Goal: Transaction & Acquisition: Purchase product/service

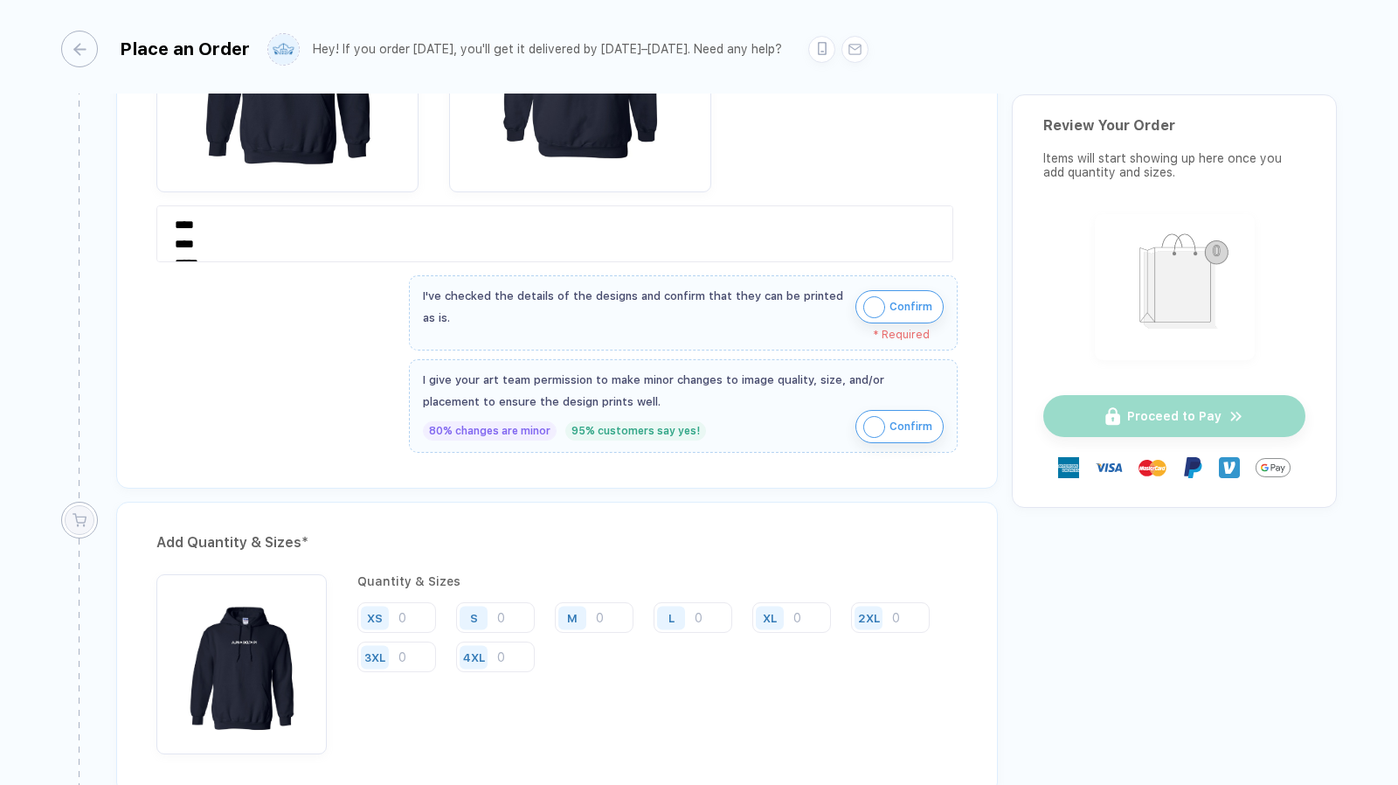
scroll to position [551, 0]
click at [503, 607] on input "number" at bounding box center [495, 615] width 79 height 31
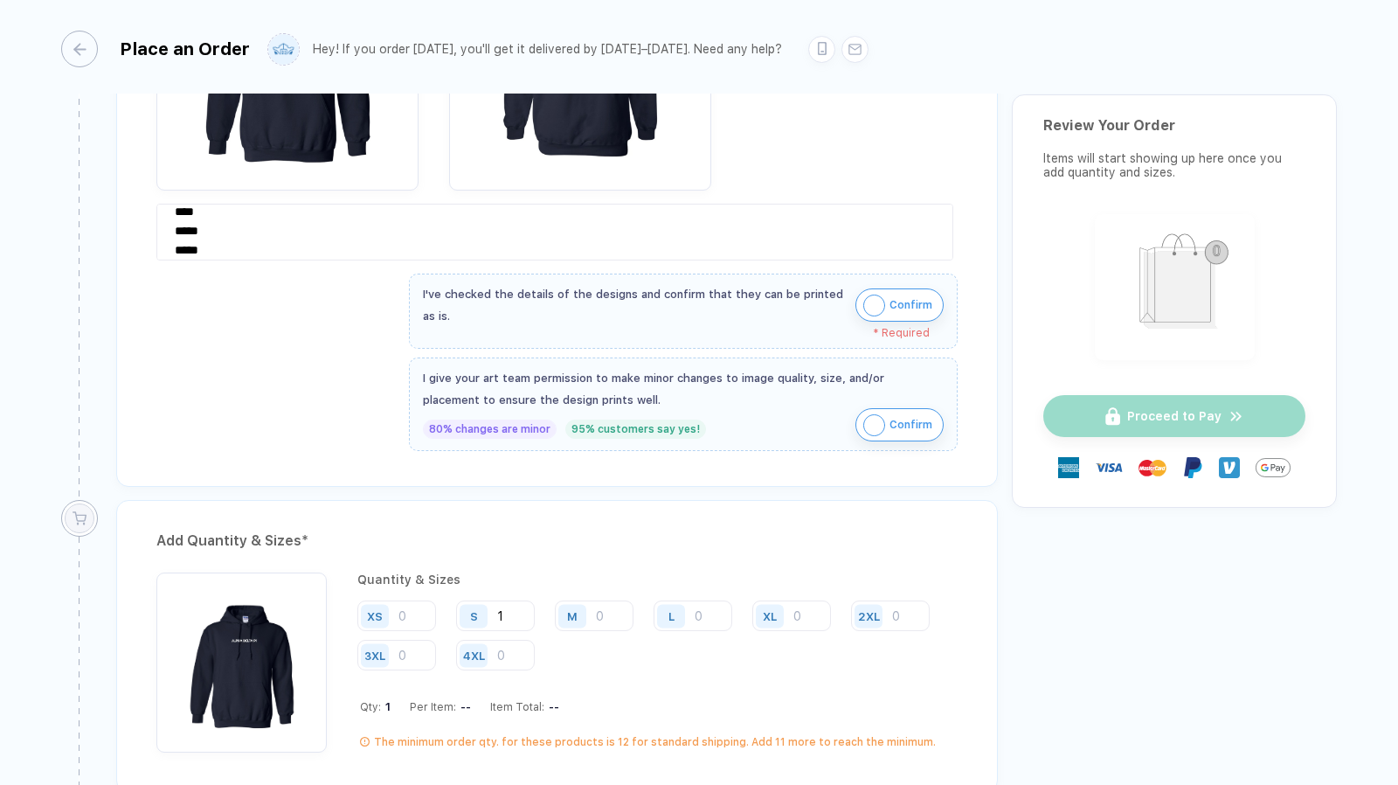
scroll to position [30, 0]
type input "1"
click at [605, 612] on input "number" at bounding box center [594, 615] width 79 height 31
type input "6"
click at [699, 607] on input "number" at bounding box center [693, 615] width 79 height 31
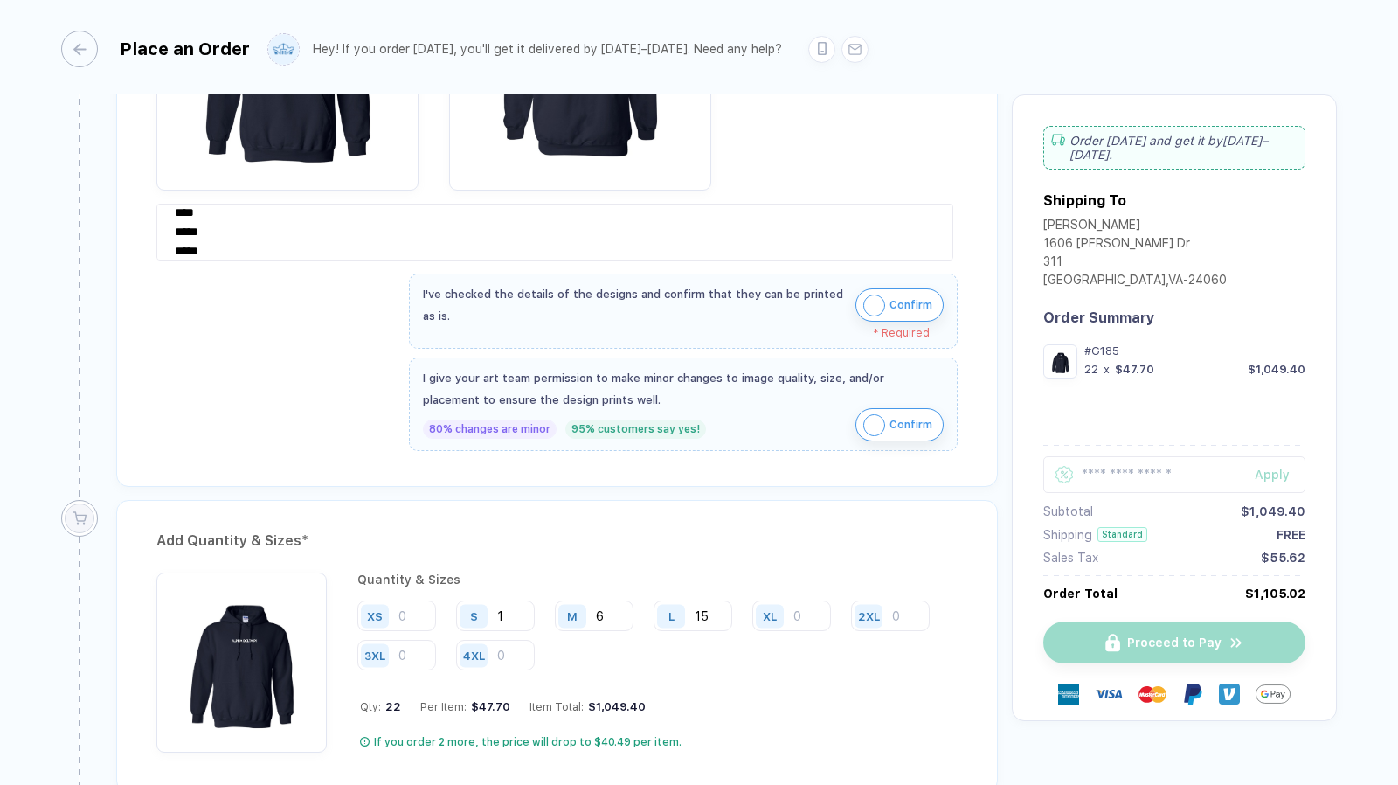
type input "15"
click at [796, 608] on input "number" at bounding box center [791, 615] width 79 height 31
type input "5"
click at [793, 666] on div "Quantity & Sizes XS S 1 M 6 L 15 XL 5 2XL 3XL 4XL Qty: 27 Per Item: $40.47 Item…" at bounding box center [657, 662] width 600 height 180
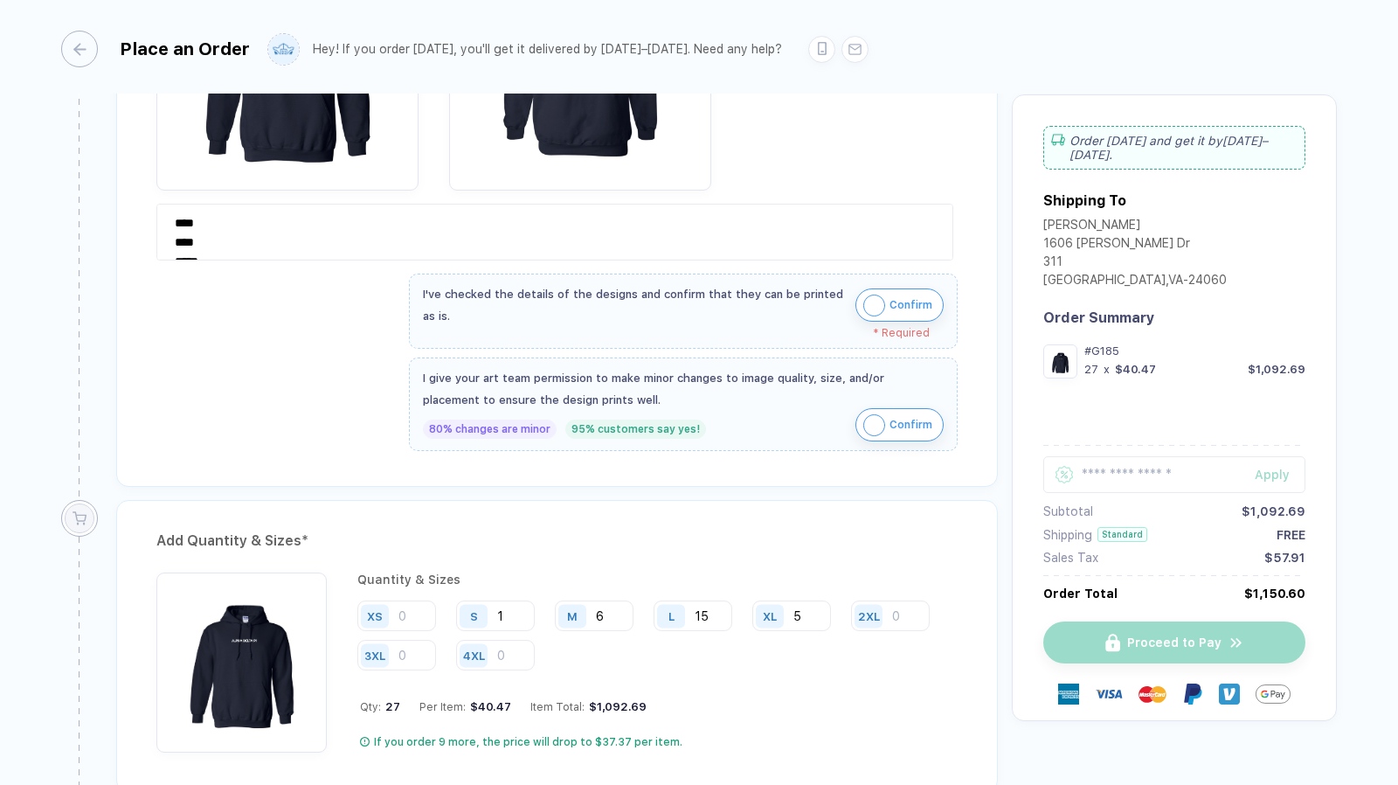
click at [871, 420] on img "button" at bounding box center [874, 425] width 22 height 22
click at [871, 303] on img "button" at bounding box center [874, 306] width 22 height 22
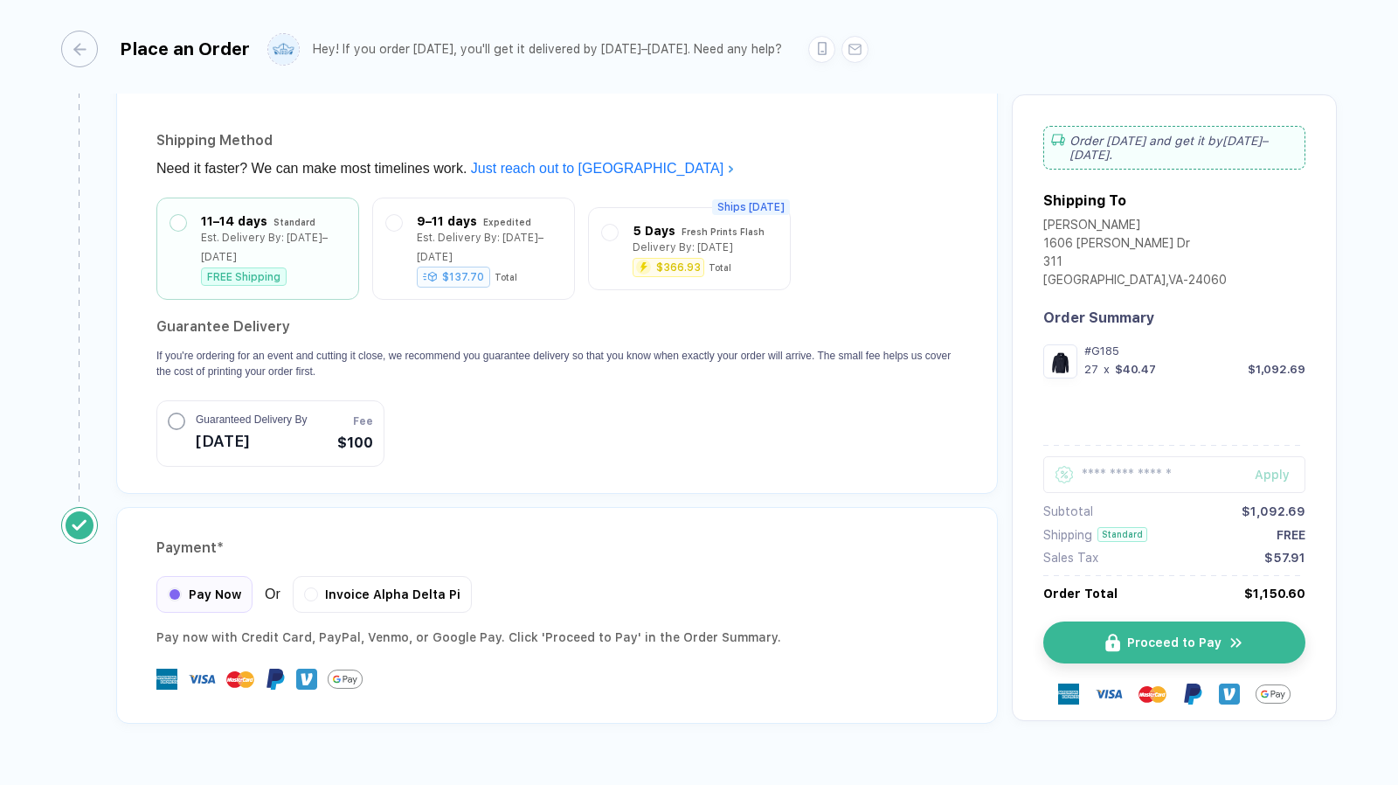
scroll to position [1560, 0]
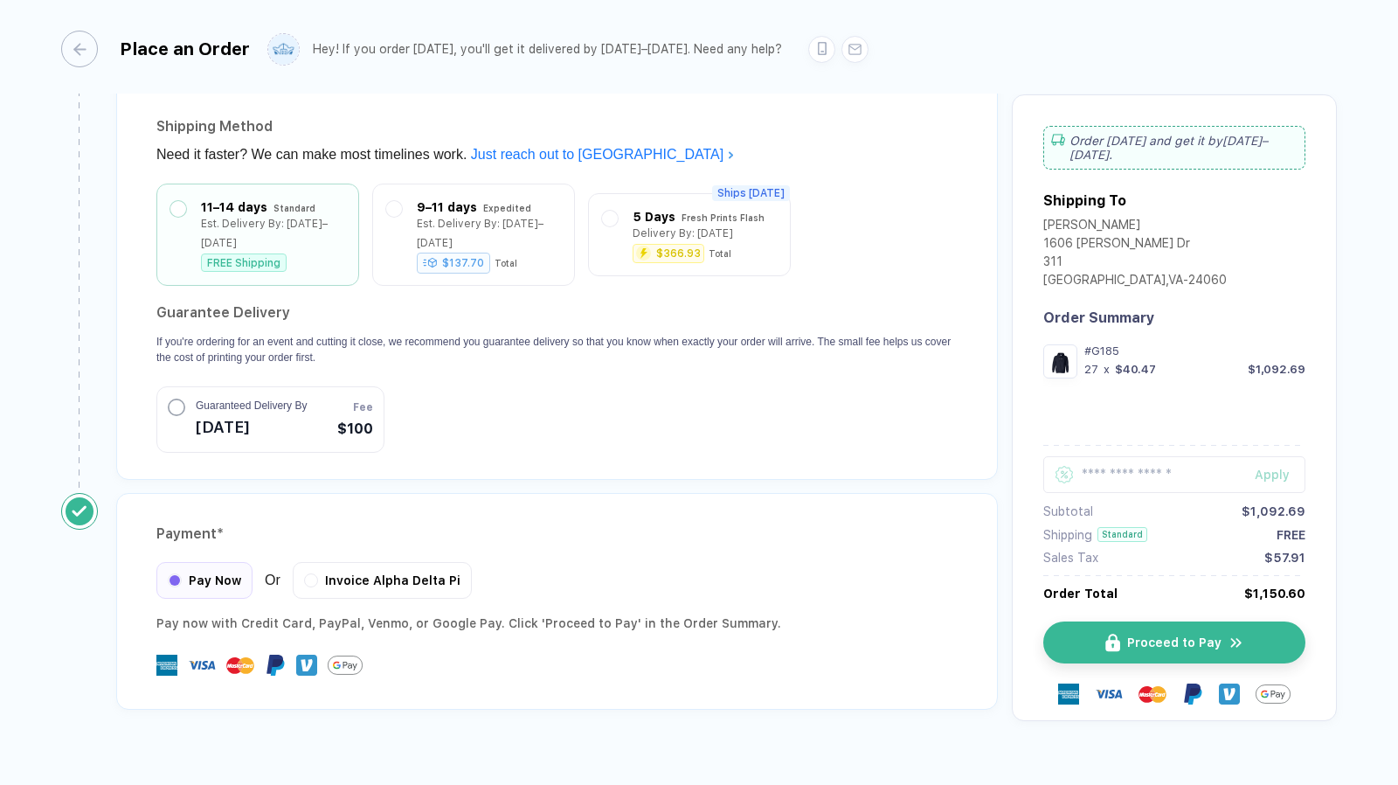
click at [1161, 635] on span "Proceed to Pay" at bounding box center [1174, 642] width 94 height 14
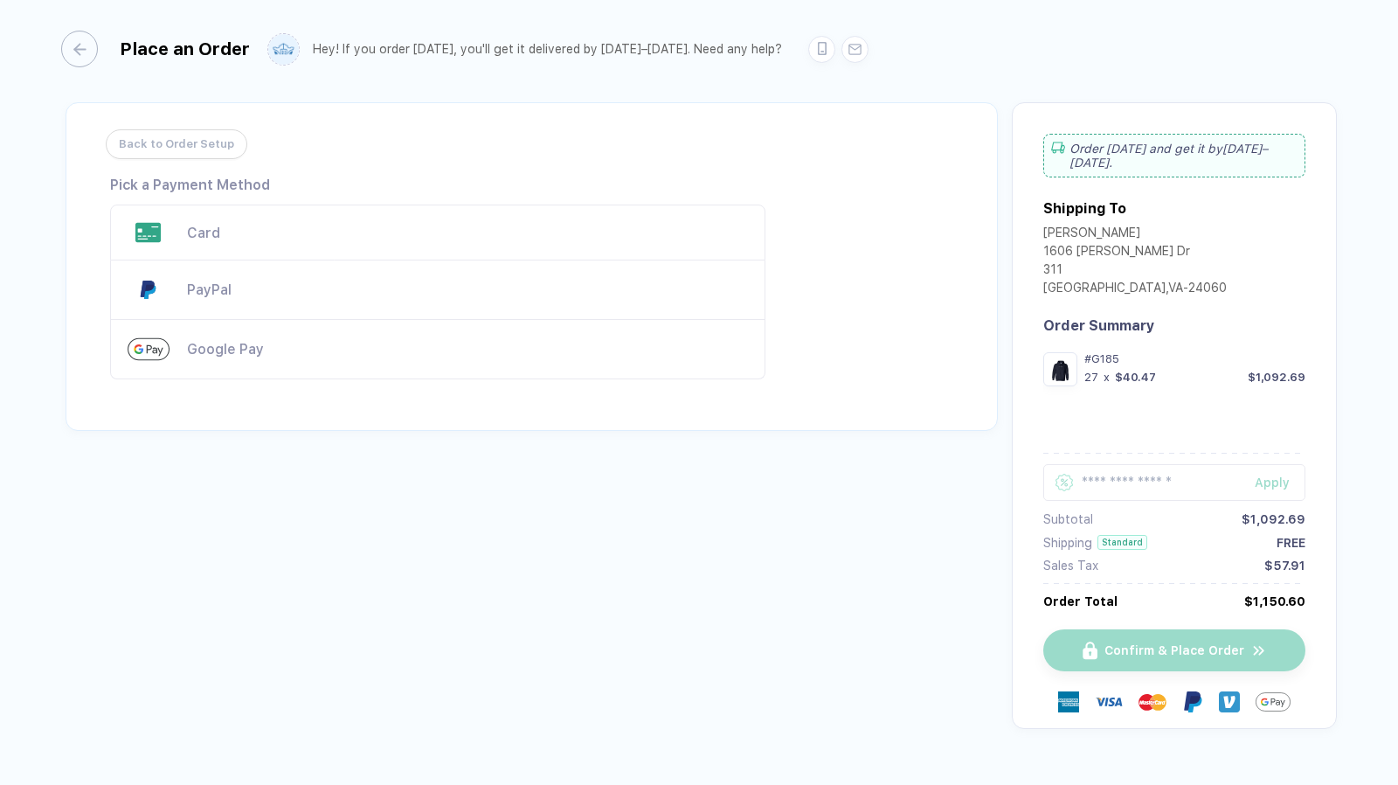
click at [238, 235] on div "Card" at bounding box center [467, 233] width 561 height 17
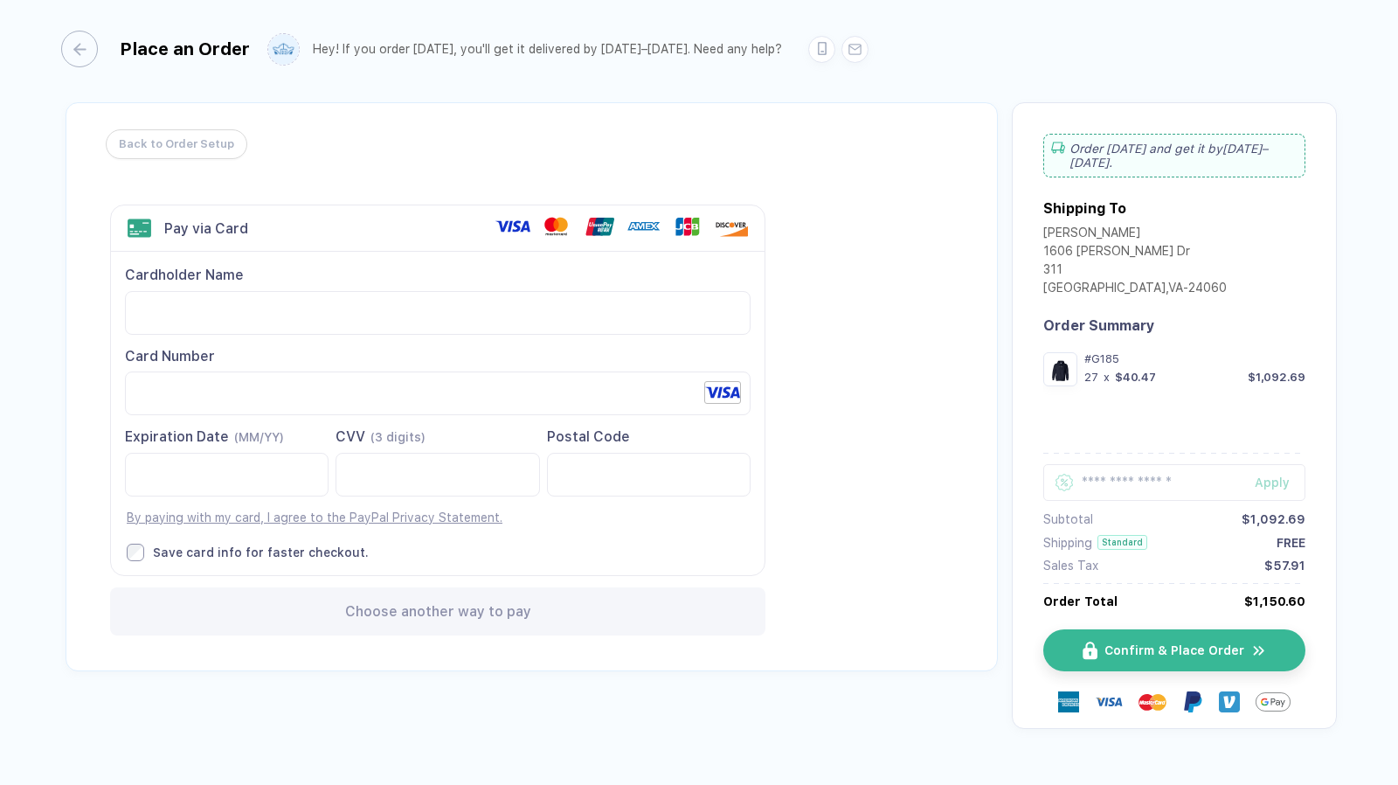
click at [818, 460] on div "Back to Order Setup Visa MasterCard Union Pay American Express JCB Discover Din…" at bounding box center [532, 386] width 932 height 569
